Goal: Task Accomplishment & Management: Manage account settings

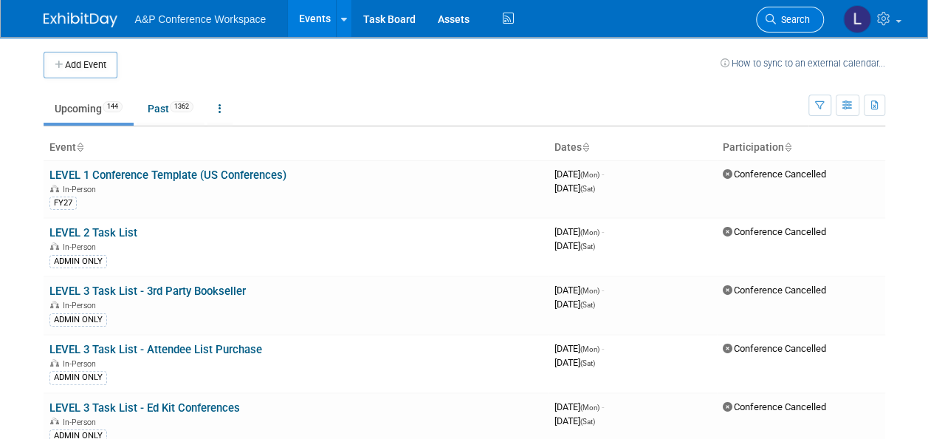
click at [774, 19] on icon at bounding box center [771, 19] width 10 height 10
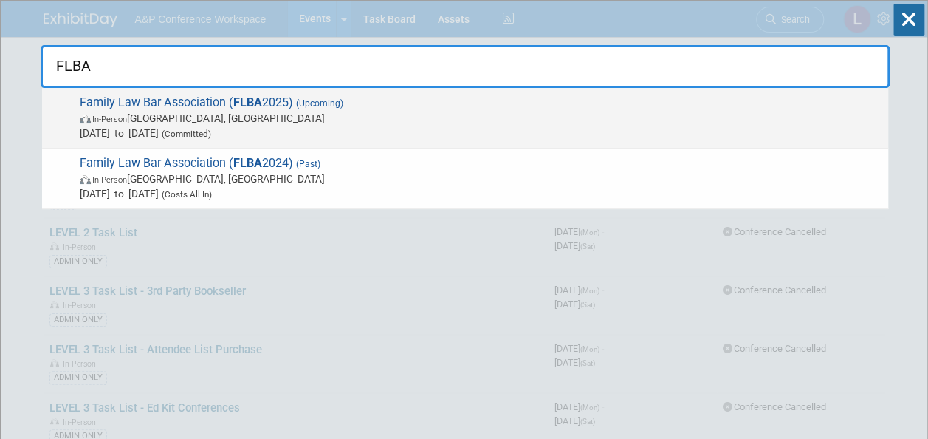
type input "FLBA"
click at [226, 99] on span "Family Law Bar Association ( FLBA 2025) (Upcoming) In-Person [GEOGRAPHIC_DATA],…" at bounding box center [478, 117] width 806 height 45
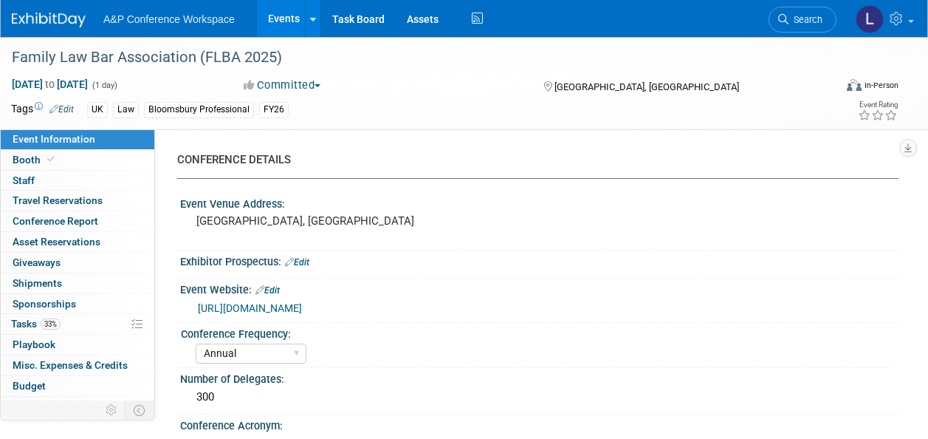
select select "Annual"
select select "Level 2"
select select "In-Person Booth"
select select "Law"
select select "Bloomsbury Professional"
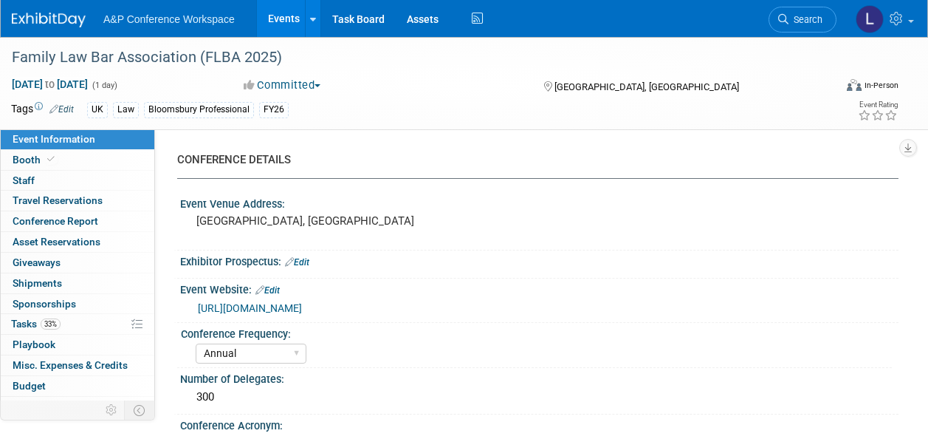
select select "Matt Hambridge"
select select "Louise Morgan"
select select "Rebecca Callow"
select select "Networking/Commissioning"
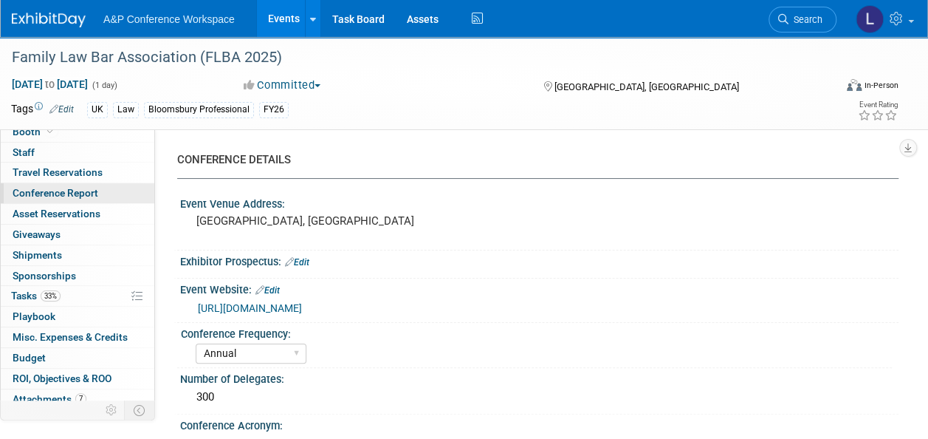
scroll to position [53, 0]
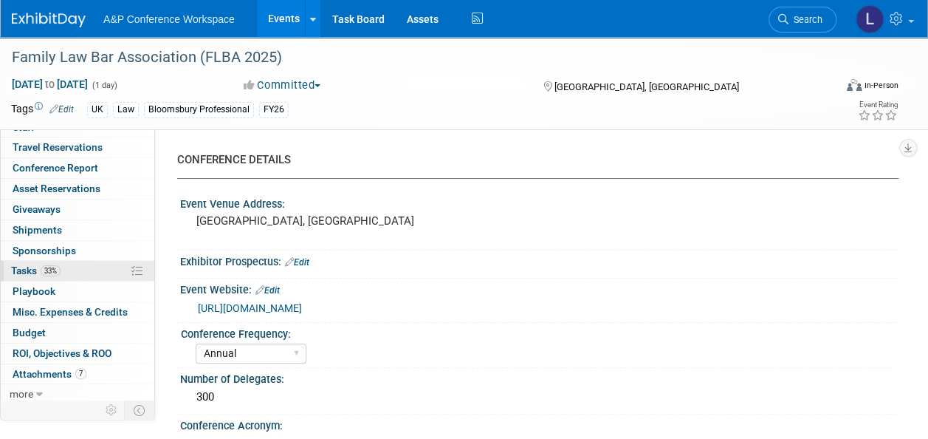
click at [39, 261] on link "33% Tasks 33%" at bounding box center [78, 271] width 154 height 20
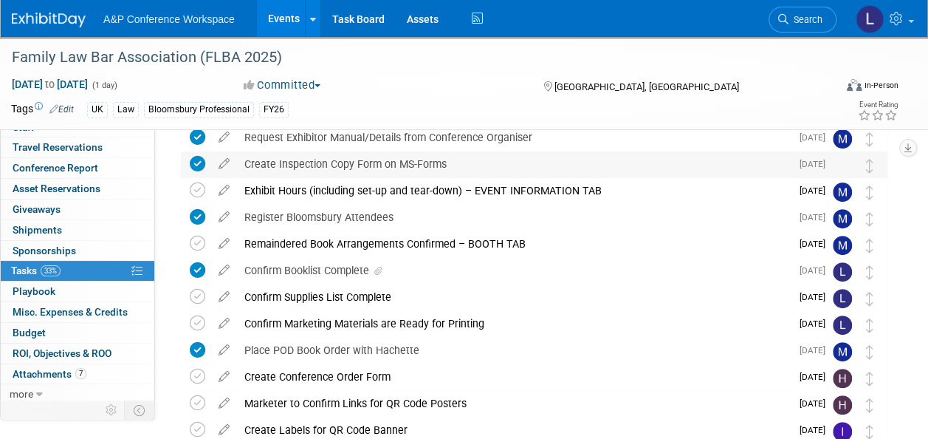
scroll to position [148, 0]
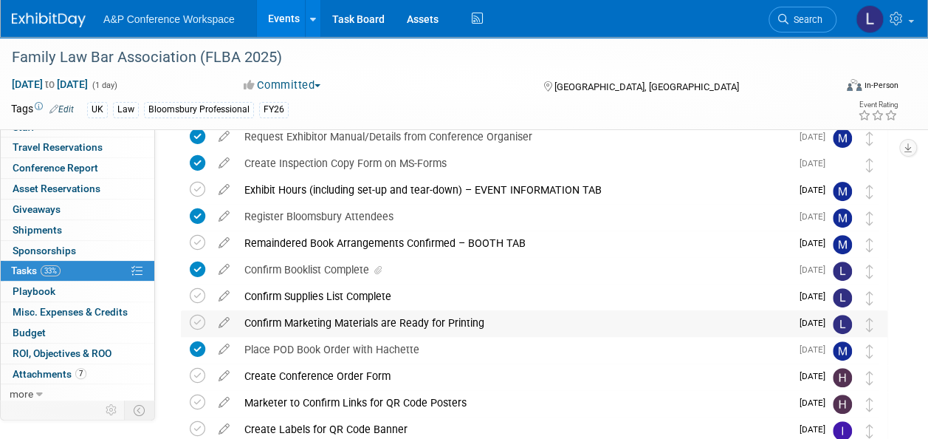
click at [470, 316] on div "Confirm Marketing Materials are Ready for Printing" at bounding box center [514, 322] width 554 height 25
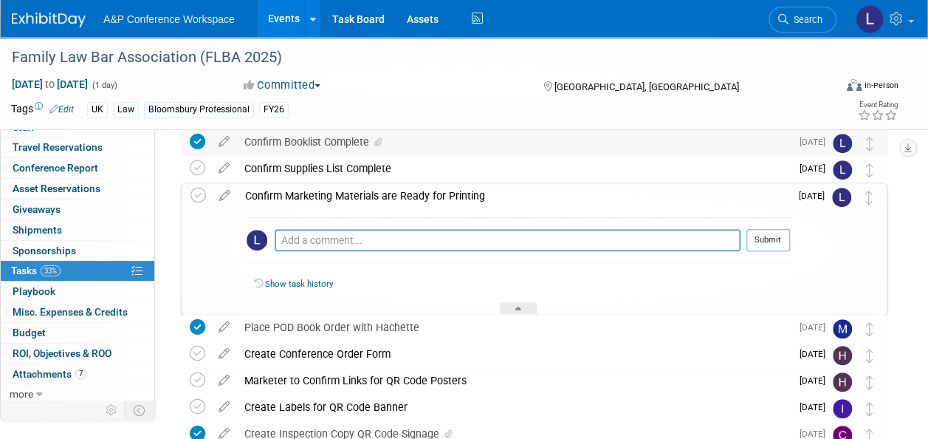
scroll to position [222, 0]
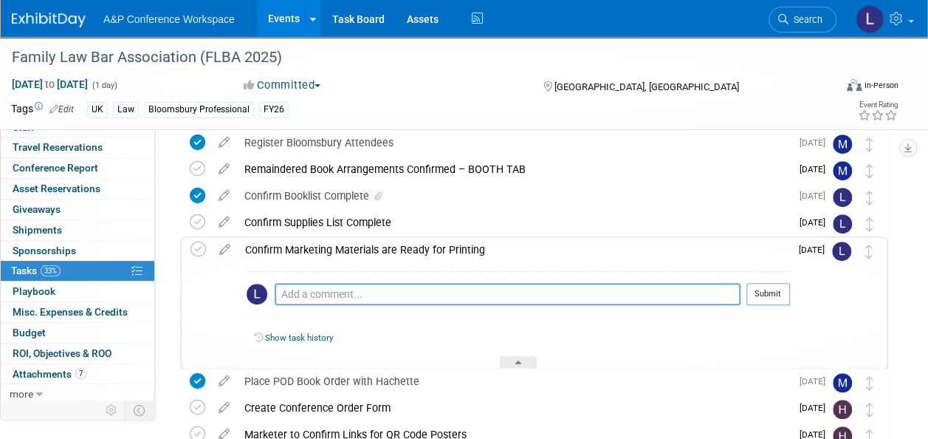
click at [434, 254] on div "Confirm Marketing Materials are Ready for Printing" at bounding box center [514, 249] width 552 height 25
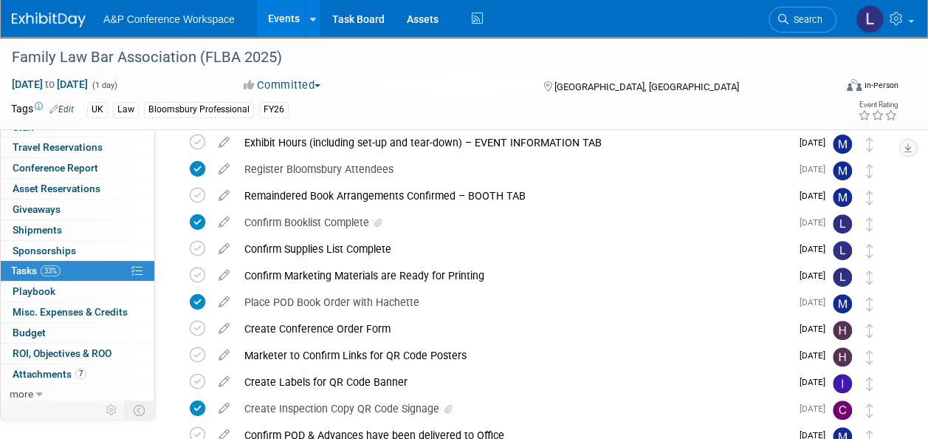
scroll to position [137, 0]
